Goal: Task Accomplishment & Management: Use online tool/utility

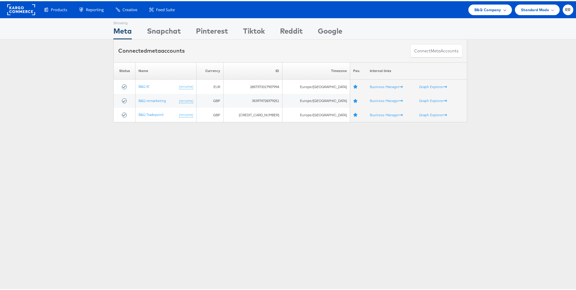
click at [485, 7] on span "B&Q Company" at bounding box center [487, 8] width 27 height 6
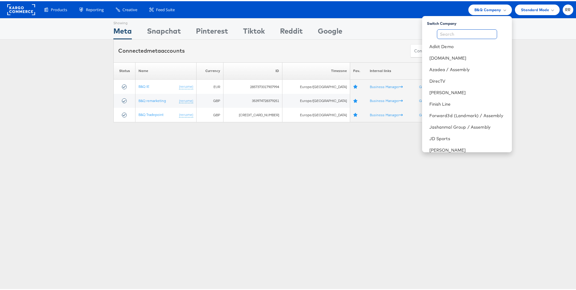
click at [456, 35] on input "text" at bounding box center [467, 33] width 60 height 10
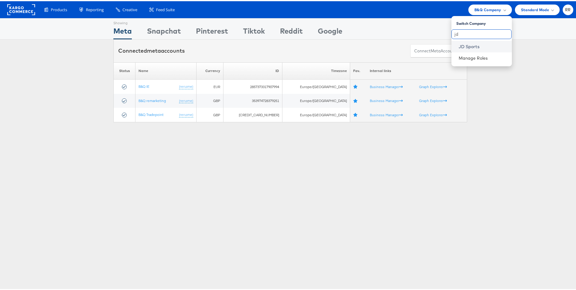
type input "jd"
click at [479, 46] on link "JD Sports" at bounding box center [483, 45] width 48 height 6
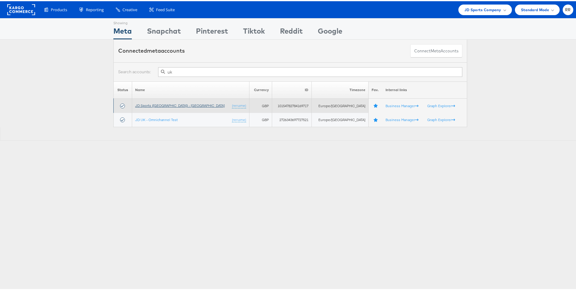
type input "uk"
click at [158, 102] on link "JD Sports (UK) - SA" at bounding box center [180, 104] width 90 height 5
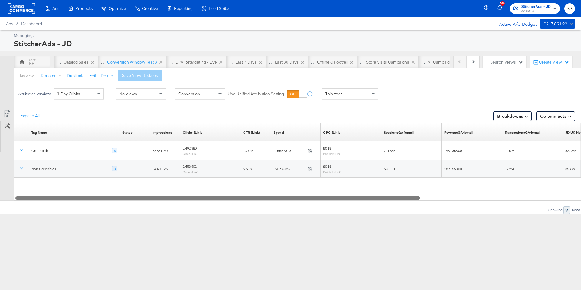
drag, startPoint x: 179, startPoint y: 199, endPoint x: 130, endPoint y: 198, distance: 48.4
click at [130, 198] on div at bounding box center [217, 197] width 404 height 5
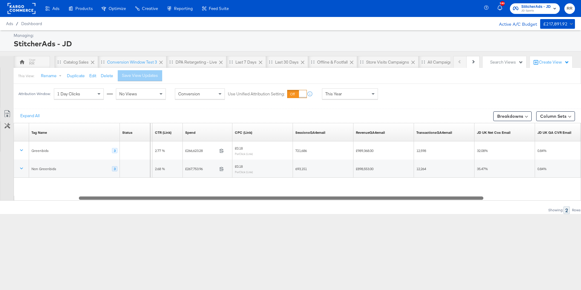
drag, startPoint x: 336, startPoint y: 197, endPoint x: 399, endPoint y: 195, distance: 63.8
click at [399, 195] on div "Tag Name Sorting Unavailable Status Sorting Unavailable Clicks (Link) Sorting U…" at bounding box center [297, 162] width 567 height 78
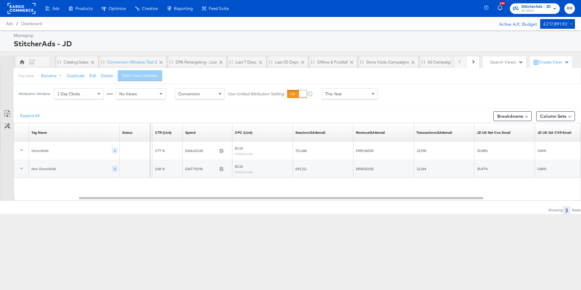
click at [351, 91] on div "This Year" at bounding box center [349, 94] width 55 height 10
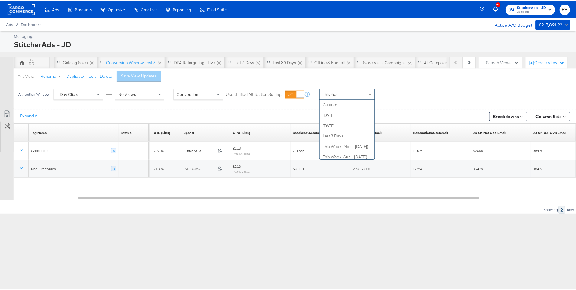
scroll to position [118, 0]
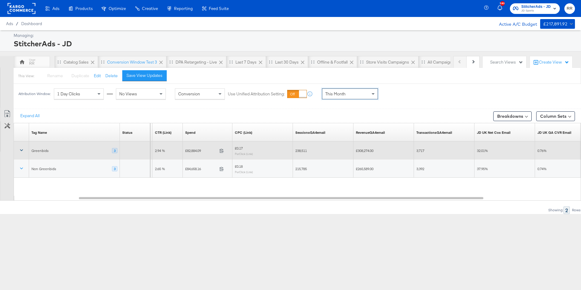
click at [25, 151] on button at bounding box center [21, 150] width 15 height 11
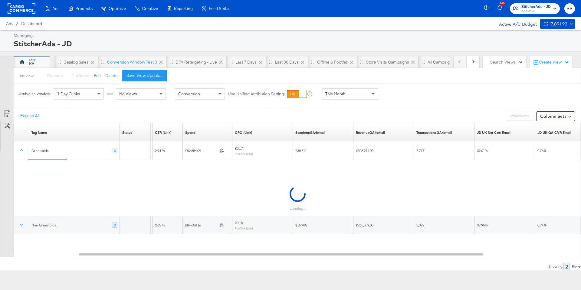
click at [34, 63] on div "RR" at bounding box center [32, 62] width 36 height 12
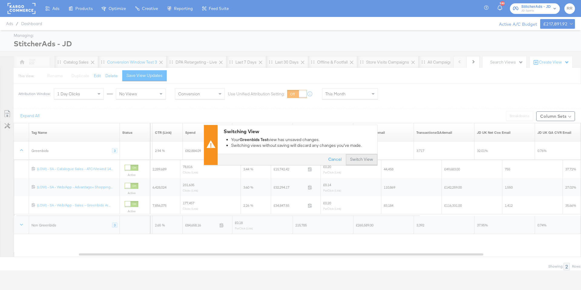
click at [365, 161] on button "Switch View" at bounding box center [361, 159] width 31 height 11
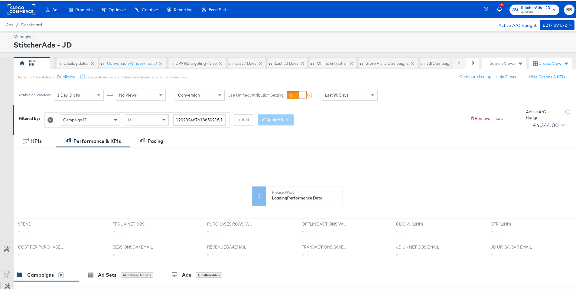
click at [344, 97] on div "Last 90 Days" at bounding box center [349, 94] width 55 height 10
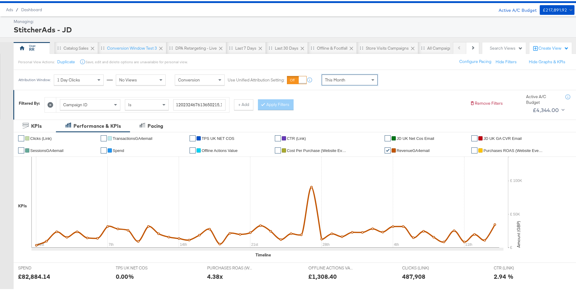
scroll to position [18, 0]
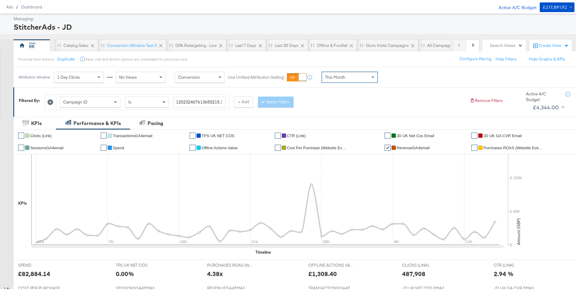
click at [505, 135] on span "JD UK GA CVR Email" at bounding box center [502, 134] width 38 height 5
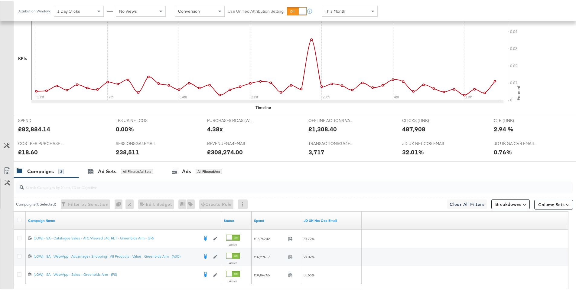
scroll to position [218, 0]
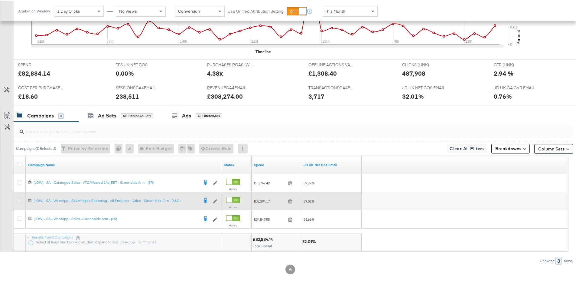
click at [18, 199] on icon at bounding box center [19, 199] width 5 height 5
click at [0, 0] on input "checkbox" at bounding box center [0, 0] width 0 height 0
click at [18, 199] on icon at bounding box center [19, 199] width 5 height 5
click at [0, 0] on input "checkbox" at bounding box center [0, 0] width 0 height 0
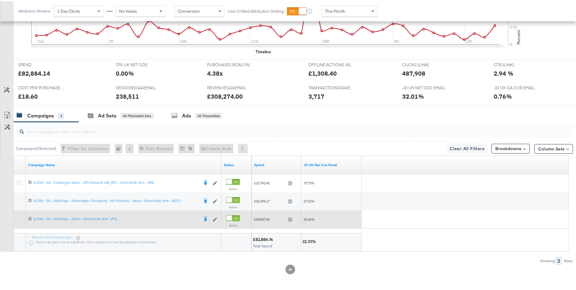
click at [20, 217] on icon at bounding box center [19, 217] width 5 height 5
click at [0, 0] on input "checkbox" at bounding box center [0, 0] width 0 height 0
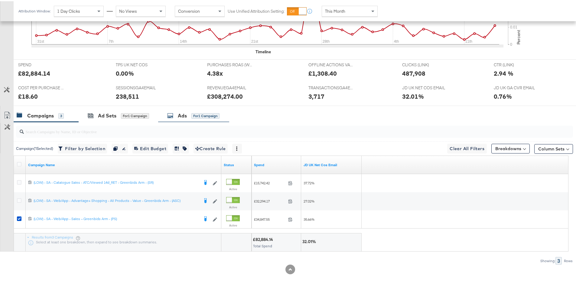
click at [196, 113] on div "for 1 Campaign" at bounding box center [205, 114] width 28 height 5
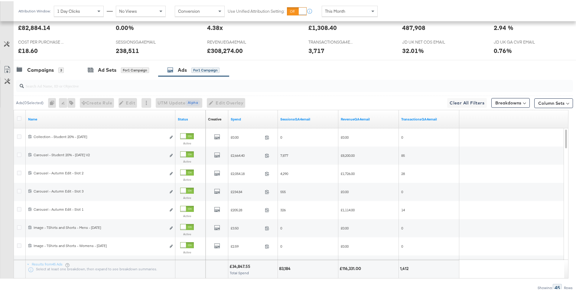
scroll to position [264, 0]
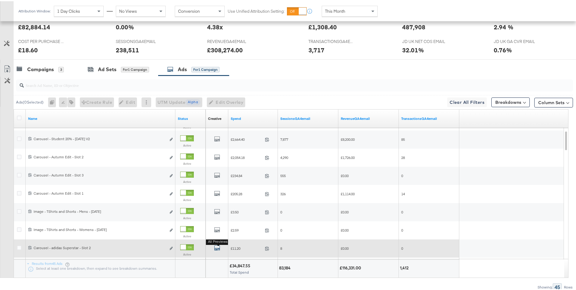
click at [217, 247] on icon "default" at bounding box center [217, 246] width 6 height 6
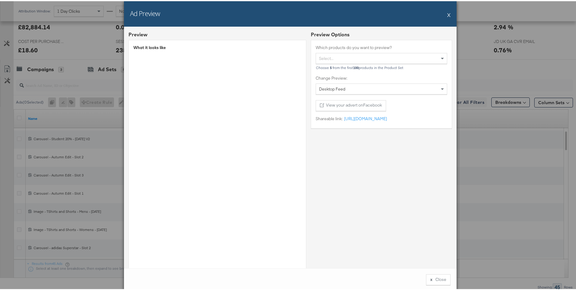
drag, startPoint x: 446, startPoint y: 16, endPoint x: 400, endPoint y: 224, distance: 213.6
click at [400, 224] on div "Ad Preview X Preview What it looks like Preview Options Which products do you w…" at bounding box center [290, 145] width 333 height 290
click at [448, 14] on button "X" at bounding box center [448, 14] width 3 height 12
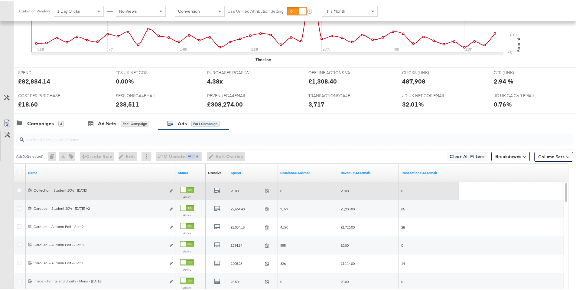
scroll to position [210, 0]
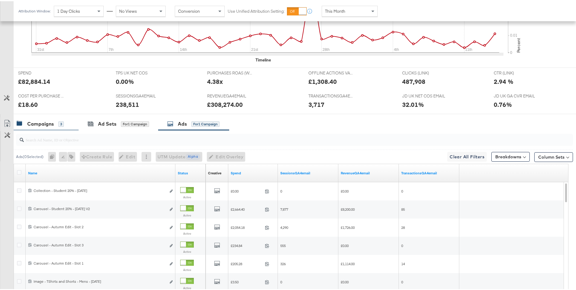
click at [50, 121] on div "Campaigns" at bounding box center [40, 122] width 27 height 7
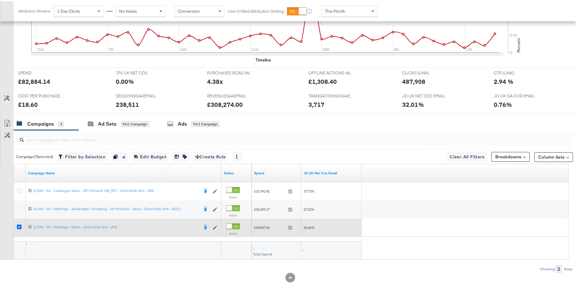
click at [21, 225] on icon at bounding box center [19, 225] width 5 height 5
click at [0, 0] on input "checkbox" at bounding box center [0, 0] width 0 height 0
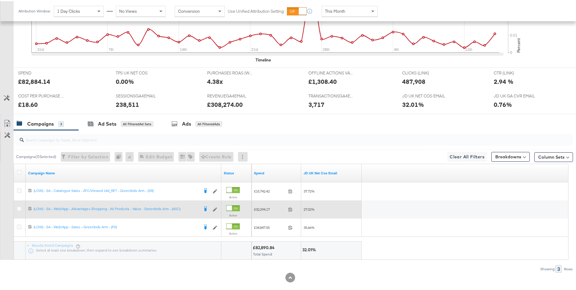
scroll to position [0, 0]
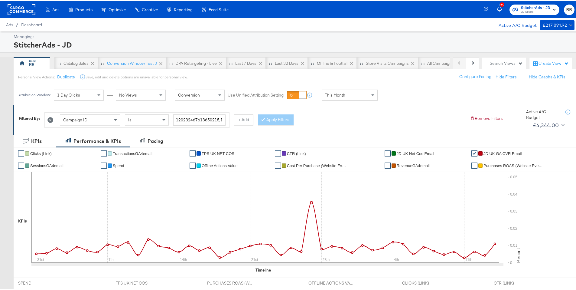
click at [22, 11] on rect at bounding box center [22, 8] width 28 height 11
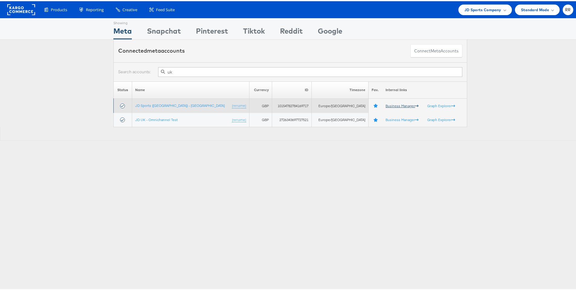
type input "uk"
click at [386, 105] on link "Business Manager" at bounding box center [402, 104] width 33 height 5
click at [160, 105] on link "JD Sports (UK) - SA" at bounding box center [180, 104] width 90 height 5
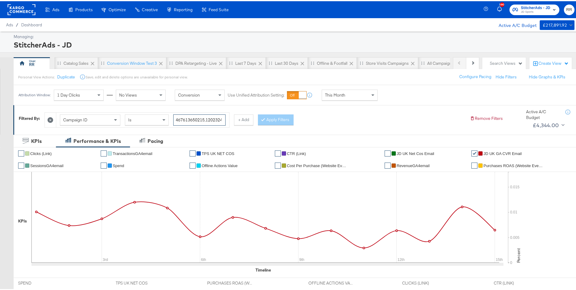
drag, startPoint x: 175, startPoint y: 119, endPoint x: 216, endPoint y: 119, distance: 40.2
click at [216, 119] on input "120232467613650215,120232466429190215,120232421080920215" at bounding box center [199, 118] width 52 height 11
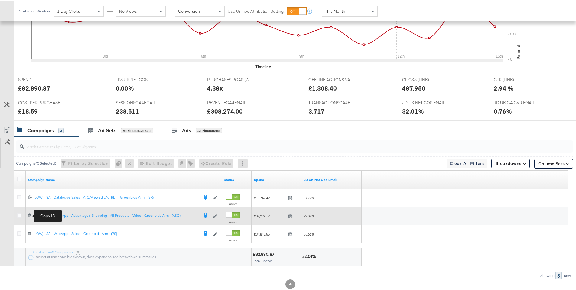
click at [30, 214] on icon at bounding box center [29, 214] width 3 height 4
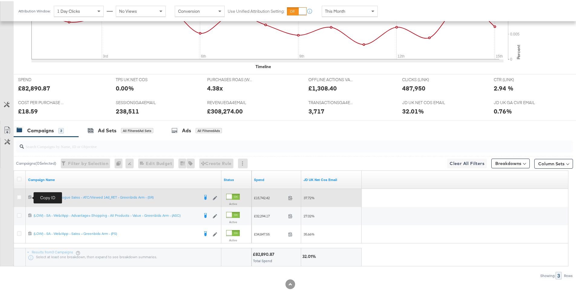
click at [29, 196] on icon at bounding box center [30, 196] width 4 height 4
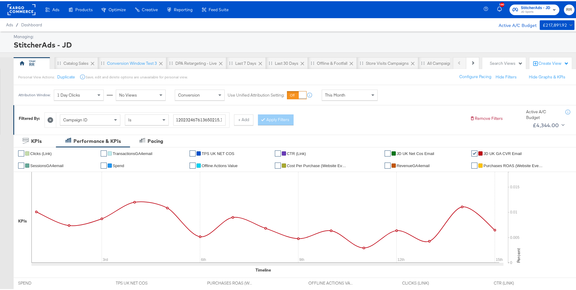
click at [27, 11] on rect at bounding box center [22, 8] width 28 height 11
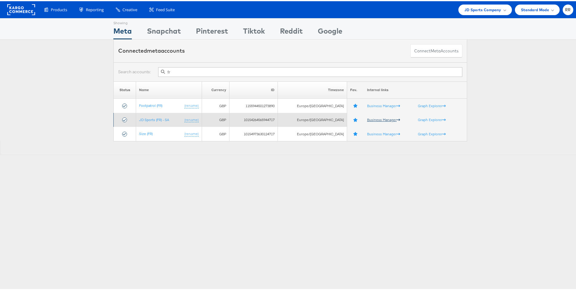
type input "fr"
click at [373, 119] on link "Business Manager" at bounding box center [383, 118] width 33 height 5
click at [151, 120] on link "JD Sports (FR) - SA" at bounding box center [154, 118] width 30 height 5
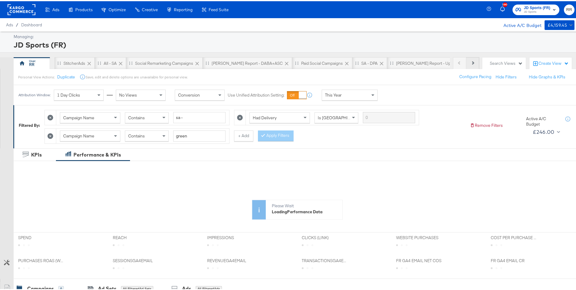
click at [471, 66] on button "Next" at bounding box center [472, 62] width 13 height 12
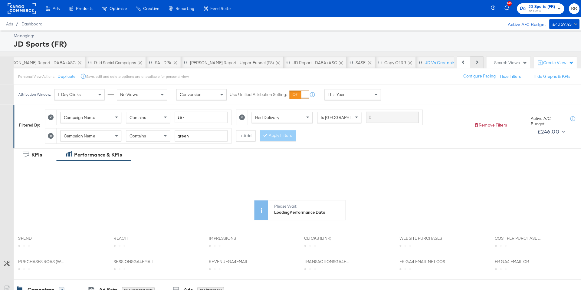
scroll to position [0, 211]
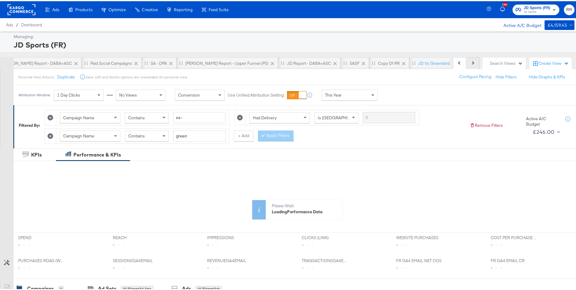
click at [471, 66] on div "Previous Next" at bounding box center [466, 62] width 26 height 12
click at [409, 66] on div "JD vs Greenbirds" at bounding box center [435, 62] width 52 height 12
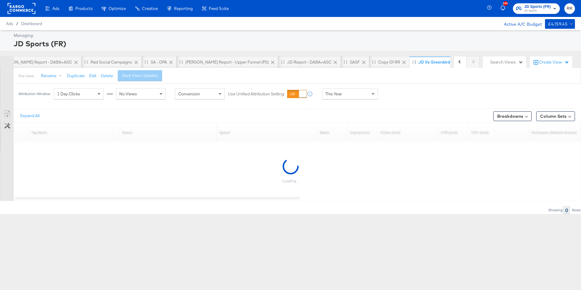
scroll to position [0, 206]
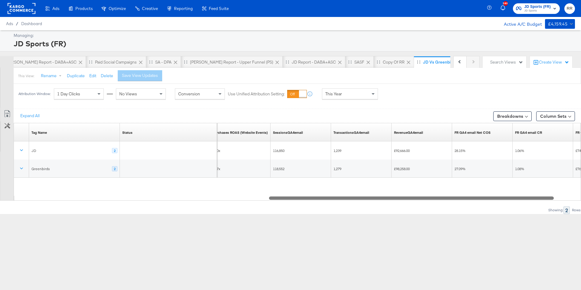
drag, startPoint x: 271, startPoint y: 199, endPoint x: 523, endPoint y: 190, distance: 252.9
click at [523, 190] on div "Tag Name Sorting Unavailable Status Sorting Unavailable Purchases ROAS (Website…" at bounding box center [297, 162] width 567 height 78
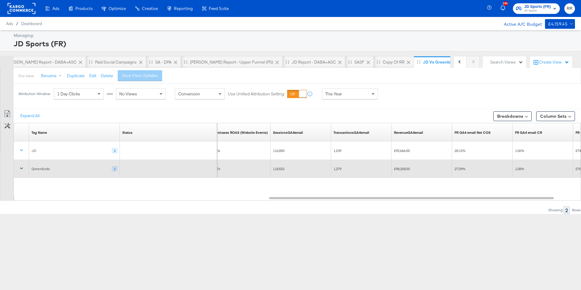
click at [23, 168] on icon at bounding box center [21, 168] width 6 height 6
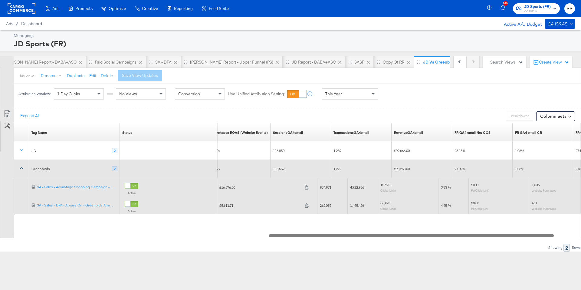
click at [310, 236] on div at bounding box center [411, 235] width 285 height 5
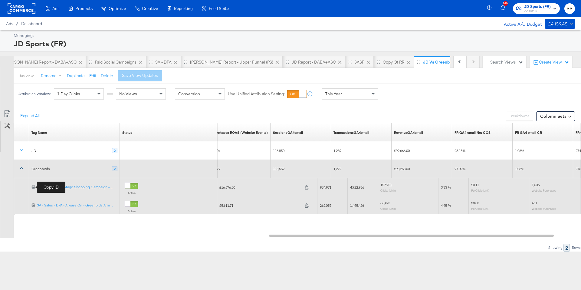
click at [34, 187] on icon at bounding box center [33, 187] width 3 height 4
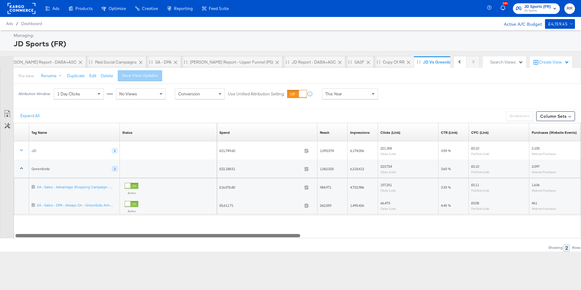
drag, startPoint x: 434, startPoint y: 235, endPoint x: 0, endPoint y: 161, distance: 440.5
click at [0, 208] on div "Customize KPIs Export as CSV Tag Name Sorting Unavailable Status Sorting Unavai…" at bounding box center [290, 180] width 581 height 115
click at [352, 94] on div "This Year" at bounding box center [349, 94] width 55 height 10
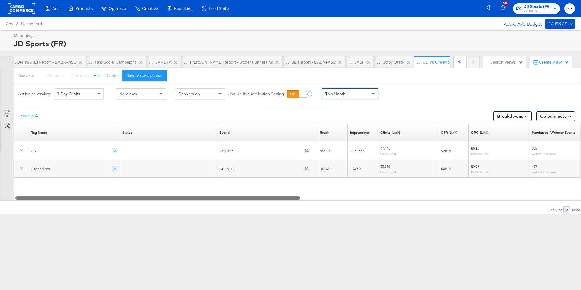
click at [245, 197] on div at bounding box center [157, 197] width 285 height 5
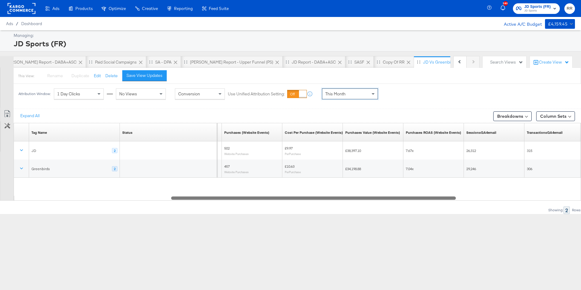
drag, startPoint x: 244, startPoint y: 200, endPoint x: 398, endPoint y: 193, distance: 154.1
click at [398, 193] on div "Tag Name Sorting Unavailable Status Sorting Unavailable CPC (Link) Sorting Unav…" at bounding box center [297, 162] width 567 height 78
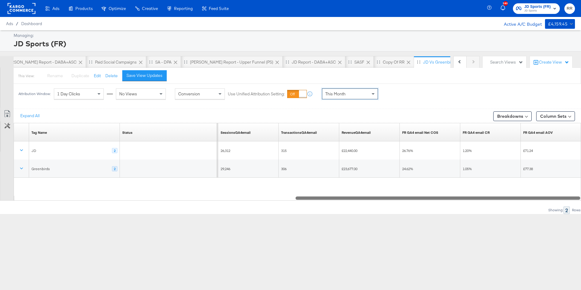
drag, startPoint x: 235, startPoint y: 197, endPoint x: 421, endPoint y: 199, distance: 185.7
click at [421, 199] on div at bounding box center [437, 197] width 285 height 5
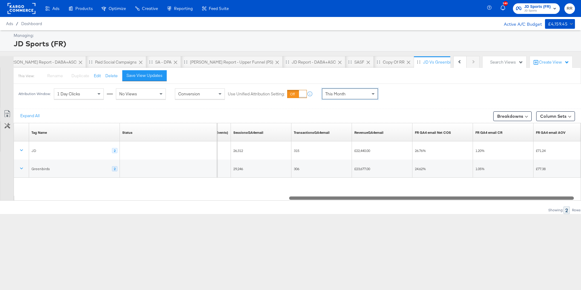
click at [421, 198] on div at bounding box center [431, 197] width 285 height 5
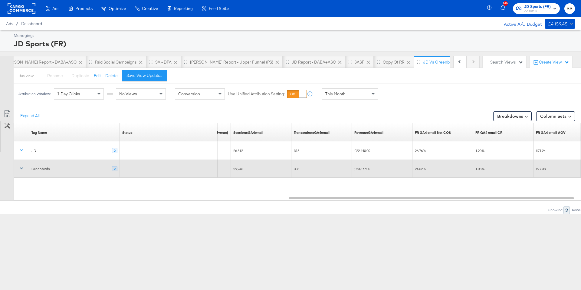
click at [21, 168] on icon at bounding box center [21, 169] width 3 height 2
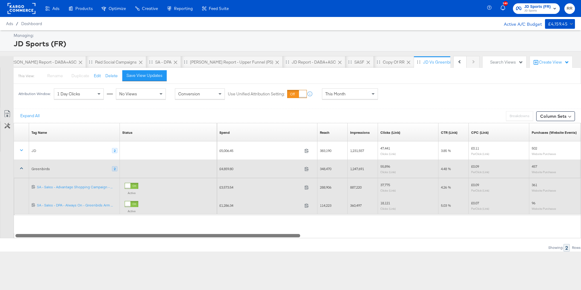
drag, startPoint x: 347, startPoint y: 235, endPoint x: 27, endPoint y: 228, distance: 320.3
click at [27, 228] on div "Tag Name Sorting Unavailable Status Sorting Unavailable Spend Sorting Unavailab…" at bounding box center [297, 180] width 567 height 115
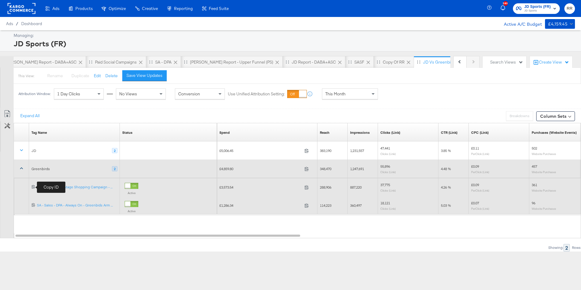
click at [34, 188] on icon at bounding box center [33, 186] width 4 height 4
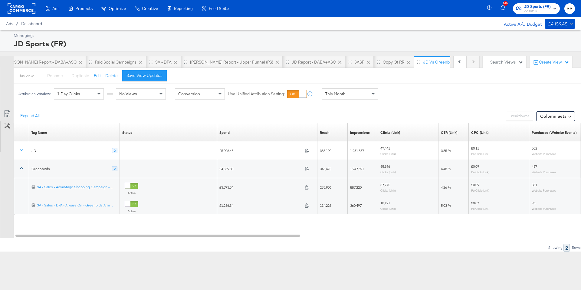
click at [23, 12] on rect at bounding box center [22, 8] width 28 height 11
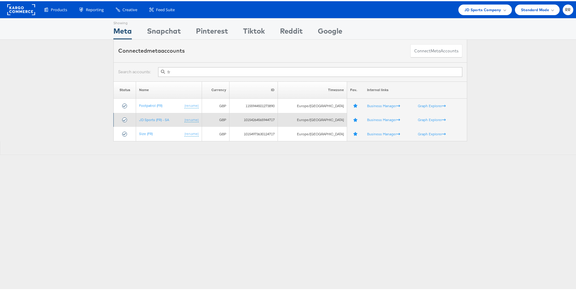
type input "fr"
click at [366, 121] on td "Business Manager" at bounding box center [389, 119] width 51 height 14
click at [368, 119] on link "Business Manager" at bounding box center [383, 118] width 33 height 5
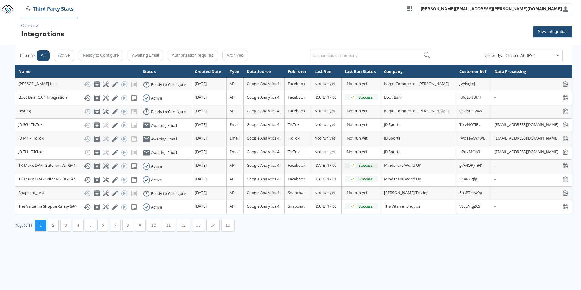
click at [543, 31] on button "New Integration" at bounding box center [552, 31] width 38 height 11
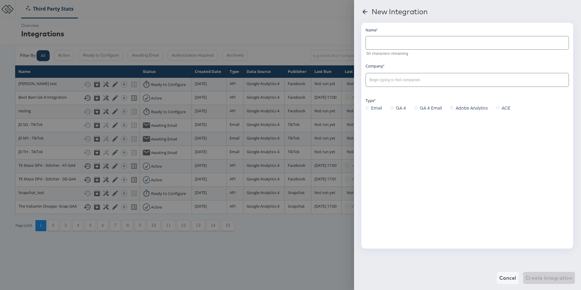
click at [431, 43] on input "text" at bounding box center [467, 40] width 203 height 13
type input "j"
type input "JD Sports - TikTok NZ"
click at [401, 77] on input "text" at bounding box center [462, 80] width 188 height 7
type input "JD"
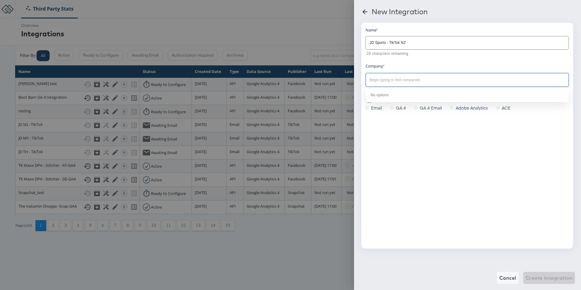
click at [402, 148] on div "Name JD Sports - TikTok NZ 29 characters remaining Company Type Email GA 4 GA 4…" at bounding box center [467, 136] width 212 height 226
click at [379, 80] on input "text" at bounding box center [462, 80] width 188 height 7
click at [424, 96] on li "JD Sports : ID: 2294" at bounding box center [467, 95] width 203 height 10
type input "JD Sports"
click at [375, 109] on span "Email" at bounding box center [376, 108] width 11 height 6
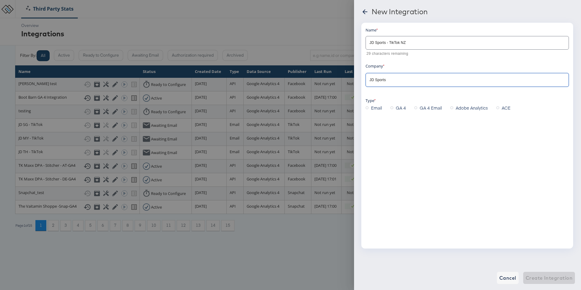
click at [0, 0] on input "Email" at bounding box center [0, 0] width 0 height 0
click at [432, 108] on span "GA 4 Email" at bounding box center [430, 108] width 22 height 6
click at [0, 0] on input "GA 4 Email" at bounding box center [0, 0] width 0 height 0
click at [414, 143] on div "Facebook" at bounding box center [466, 139] width 203 height 14
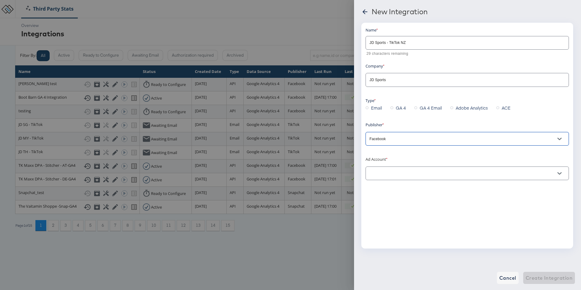
click at [562, 140] on button "Open" at bounding box center [559, 138] width 9 height 9
click at [411, 182] on li "TikTok" at bounding box center [467, 183] width 203 height 10
type input "Tiktok"
click at [408, 170] on input "text" at bounding box center [462, 173] width 188 height 7
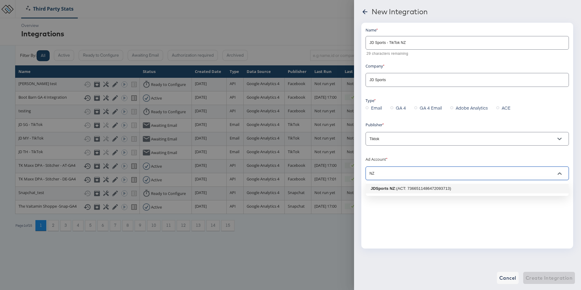
click at [415, 189] on div ": (ACT: 7366511486472093713)" at bounding box center [423, 188] width 56 height 6
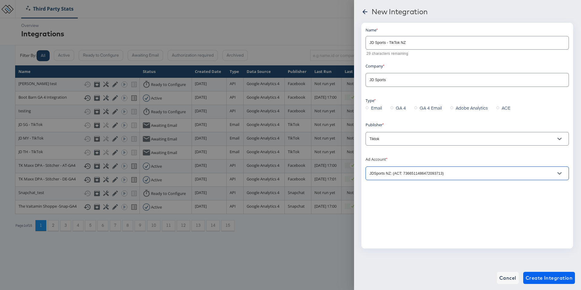
type input "JDSports NZ: (ACT: 7366511486472093713)"
click at [550, 279] on span "Create Integration" at bounding box center [548, 277] width 47 height 8
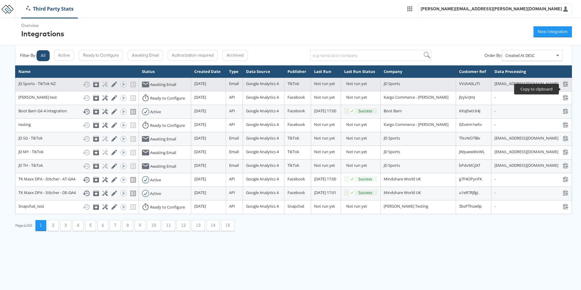
click at [564, 86] on icon at bounding box center [565, 84] width 6 height 6
